Goal: Find specific page/section: Find specific page/section

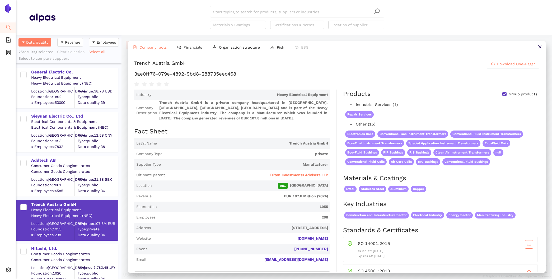
scroll to position [244, 106]
drag, startPoint x: 377, startPoint y: 134, endPoint x: 347, endPoint y: 134, distance: 30.1
click at [347, 134] on div "Electronics Coils Conventional Gas Instrument Transformers Conventional Fluid I…" at bounding box center [441, 147] width 196 height 39
click at [346, 135] on span "Electronics Coils" at bounding box center [360, 134] width 30 height 7
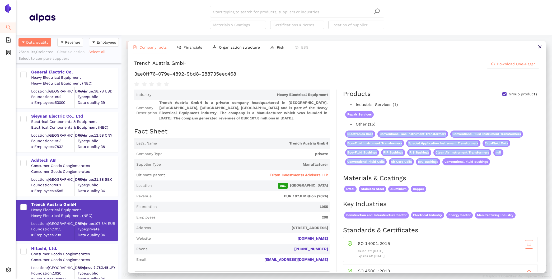
drag, startPoint x: 344, startPoint y: 134, endPoint x: 438, endPoint y: 164, distance: 98.7
click at [438, 164] on div "Electronics Coils Conventional Gas Instrument Transformers Conventional Fluid I…" at bounding box center [441, 147] width 196 height 39
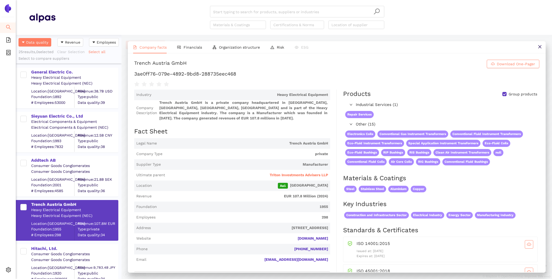
click at [368, 124] on span "Other (15)" at bounding box center [446, 124] width 181 height 6
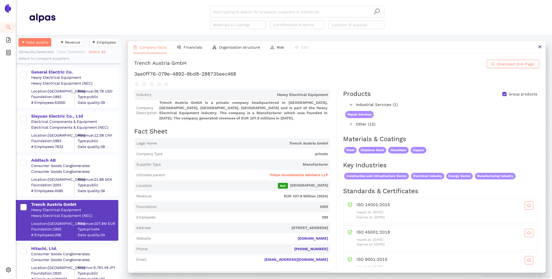
click at [368, 124] on span "Other (15)" at bounding box center [377, 124] width 42 height 6
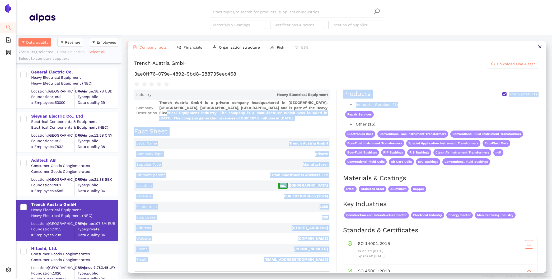
drag, startPoint x: 404, startPoint y: 103, endPoint x: 328, endPoint y: 106, distance: 75.9
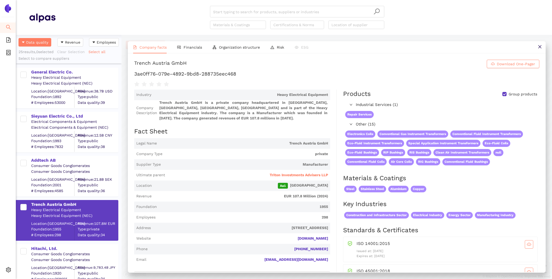
click at [409, 150] on div "Electronics Coils Conventional Gas Instrument Transformers Conventional Fluid I…" at bounding box center [441, 147] width 196 height 39
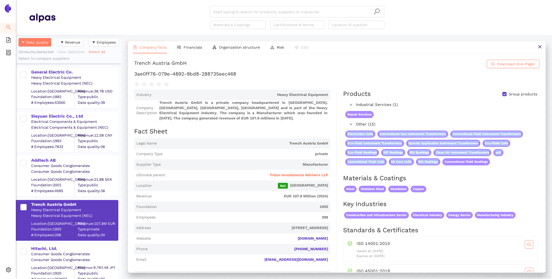
drag, startPoint x: 348, startPoint y: 135, endPoint x: 440, endPoint y: 164, distance: 97.4
click at [440, 164] on div "Electronics Coils Conventional Gas Instrument Transformers Conventional Fluid I…" at bounding box center [441, 147] width 196 height 39
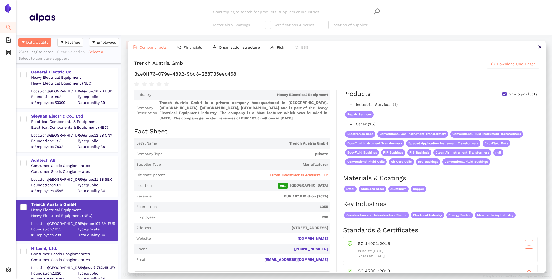
click at [396, 106] on span "Industrial Services (1)" at bounding box center [446, 105] width 181 height 6
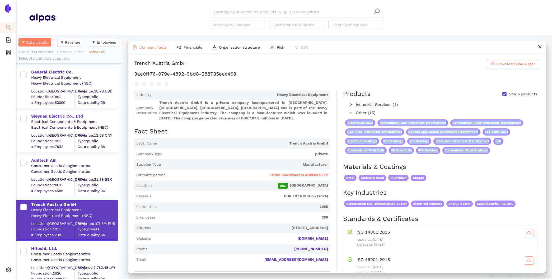
drag, startPoint x: 341, startPoint y: 121, endPoint x: 404, endPoint y: 158, distance: 73.2
click at [404, 158] on div "Products Group products Industrial Services (1) Repair Services Other (15) Elec…" at bounding box center [438, 283] width 203 height 387
